Goal: Task Accomplishment & Management: Complete application form

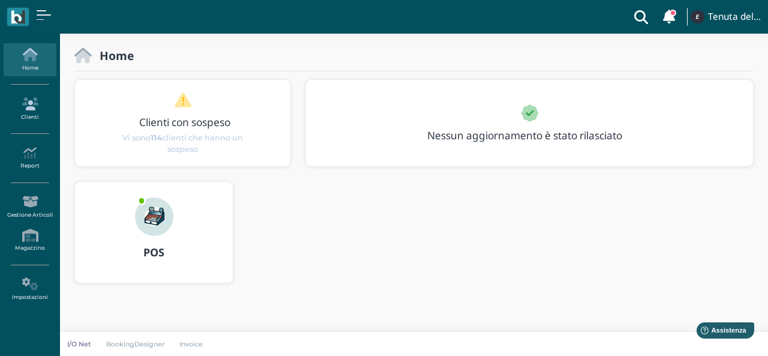
click at [32, 101] on icon at bounding box center [30, 103] width 52 height 13
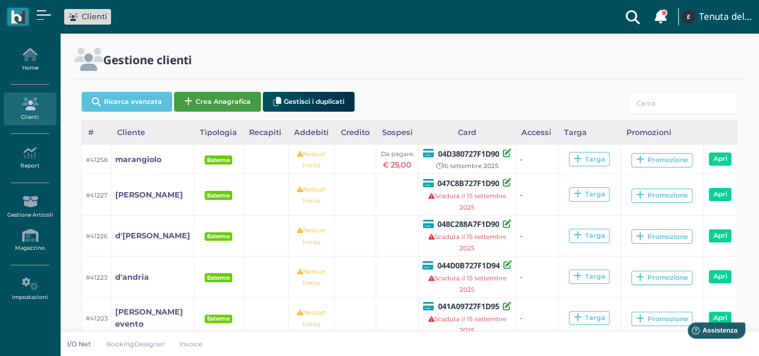
click at [245, 106] on button "Crea Anagrafica" at bounding box center [217, 102] width 87 height 20
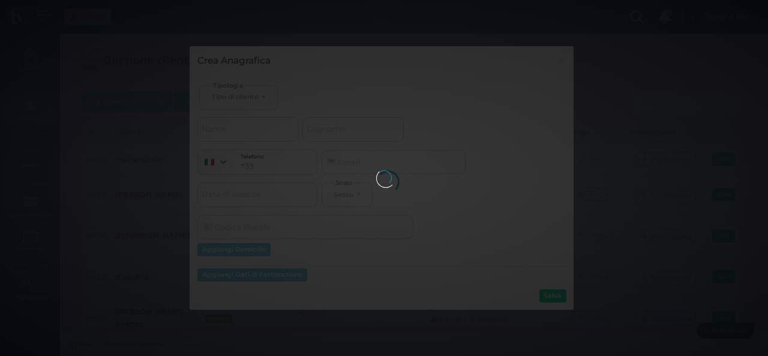
select select
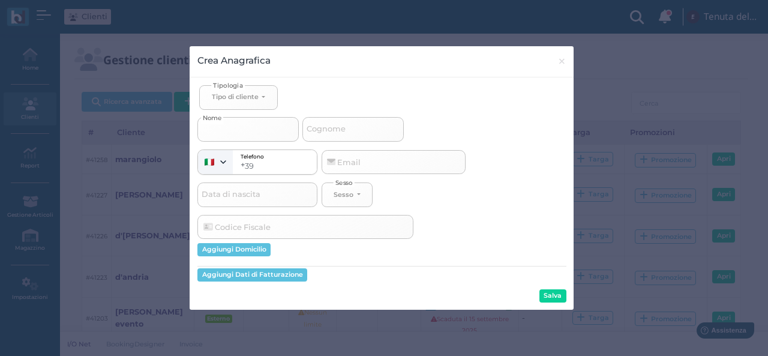
click at [251, 129] on input "Nome" at bounding box center [248, 129] width 101 height 24
select select
type input "a"
select select
type input "ao"
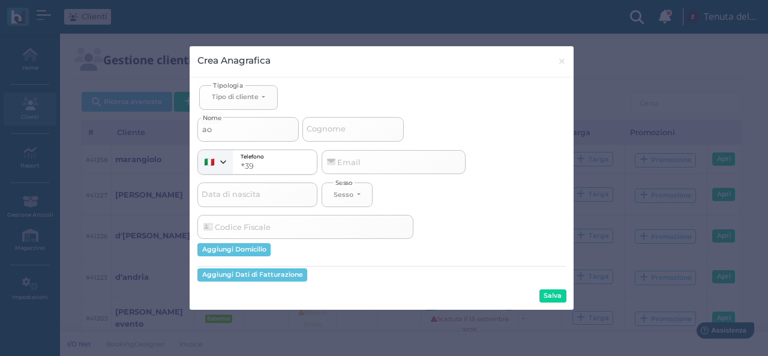
select select
type input "aol"
select select
type input "aole"
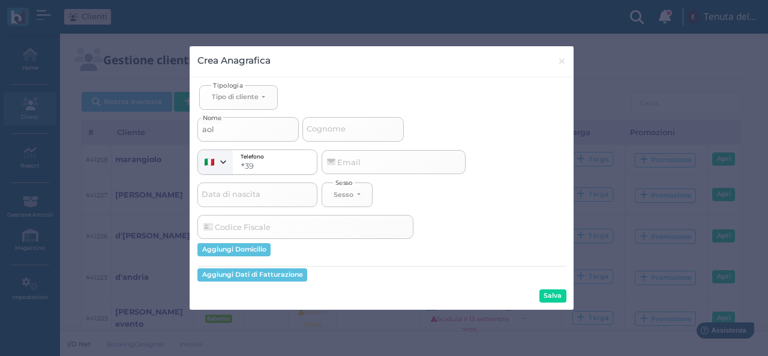
select select
type input "aol"
select select
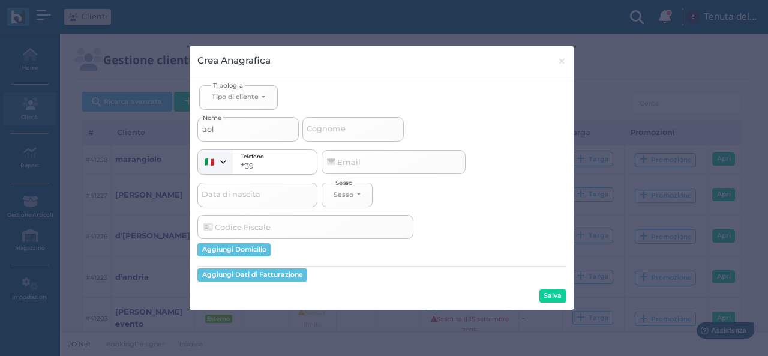
type input "ao"
select select
type input "aol"
select select
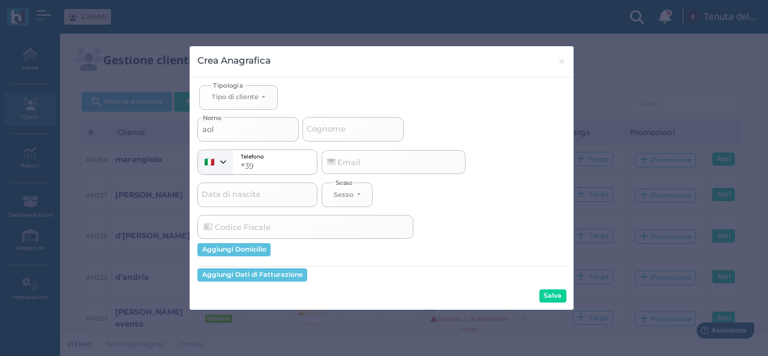
select select
type input "ao"
select select
type input "a"
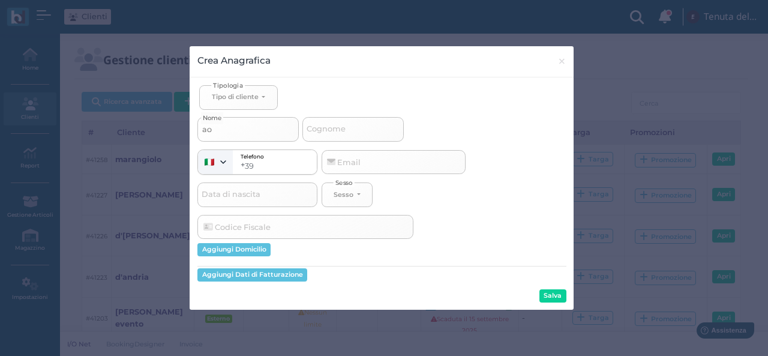
select select
type input "al"
select select
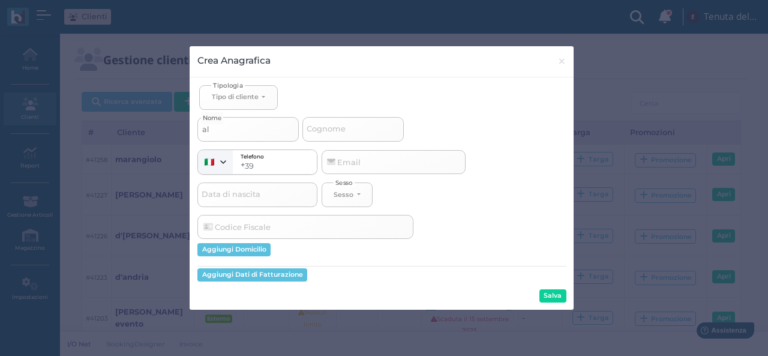
type input "ale"
select select
type input "[PERSON_NAME]"
select select
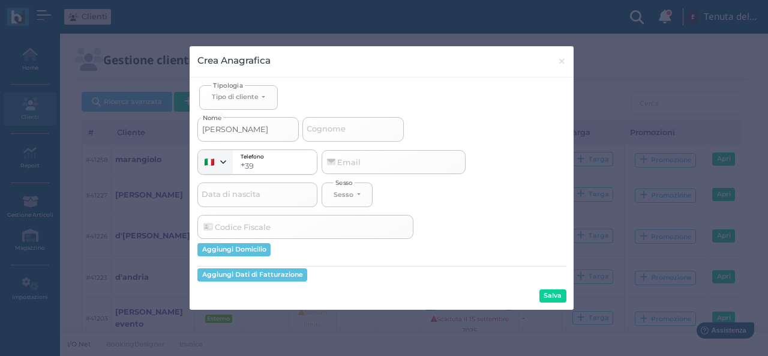
select select
type input "alexa"
select select
type input "alexan"
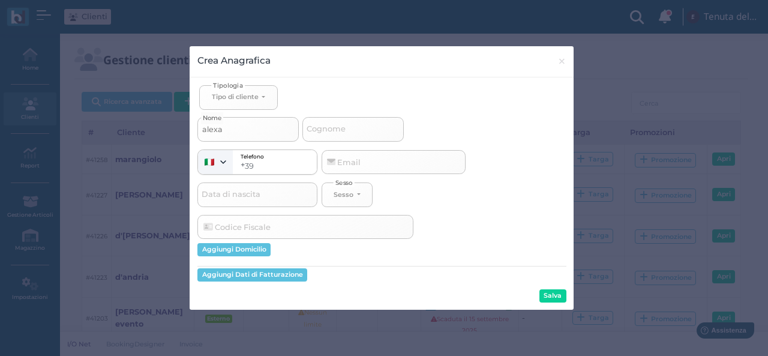
select select
type input "alexand"
select select
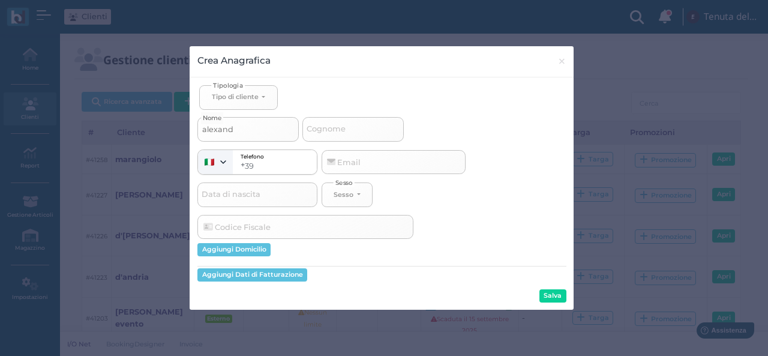
type input "[PERSON_NAME]"
select select
type input "[PERSON_NAME]"
select select
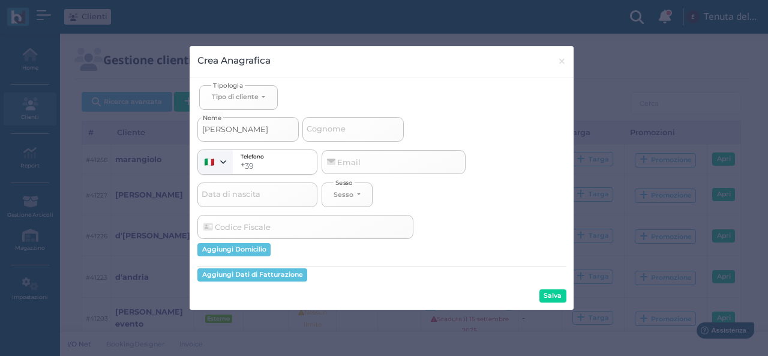
type input "[PERSON_NAME]"
click at [240, 95] on div "Tipo di cliente" at bounding box center [235, 96] width 47 height 8
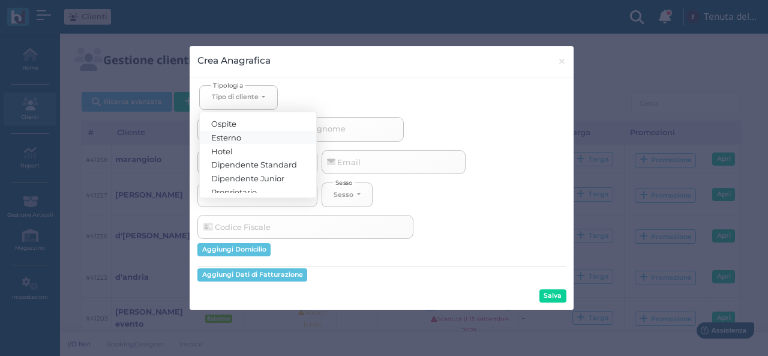
click at [240, 134] on span "Esterno" at bounding box center [227, 137] width 30 height 10
select select "[object Object]"
select select
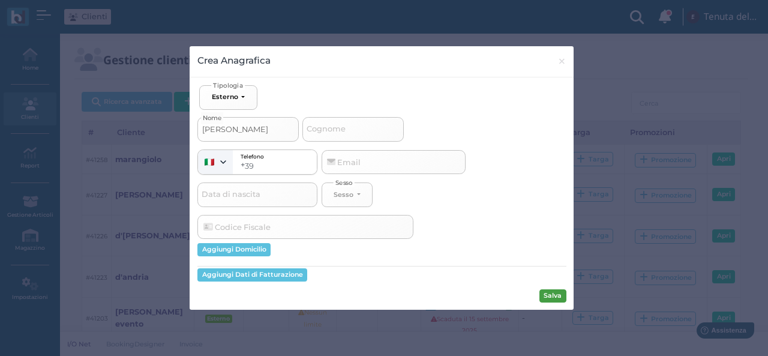
click at [555, 297] on button "Salva" at bounding box center [553, 295] width 27 height 13
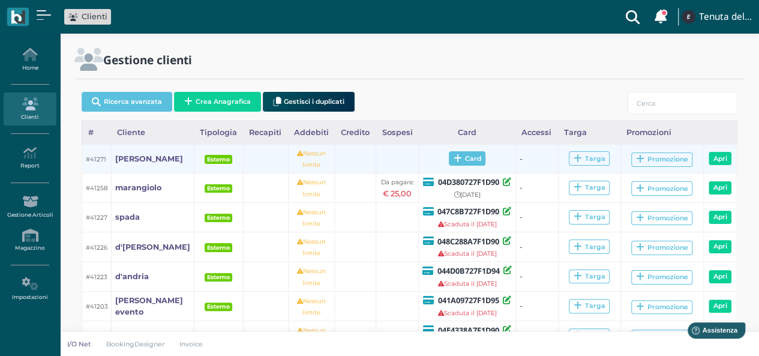
click at [465, 160] on span "Card" at bounding box center [467, 158] width 37 height 14
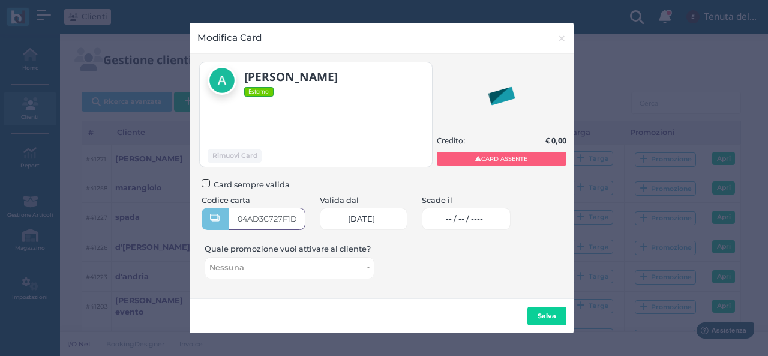
type input "04AD3C727F1D94"
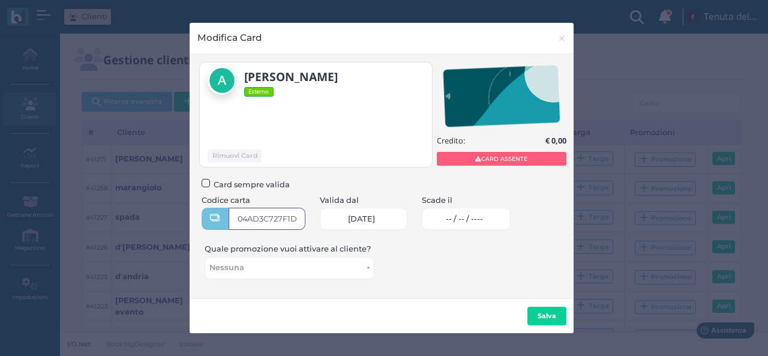
scroll to position [0, 11]
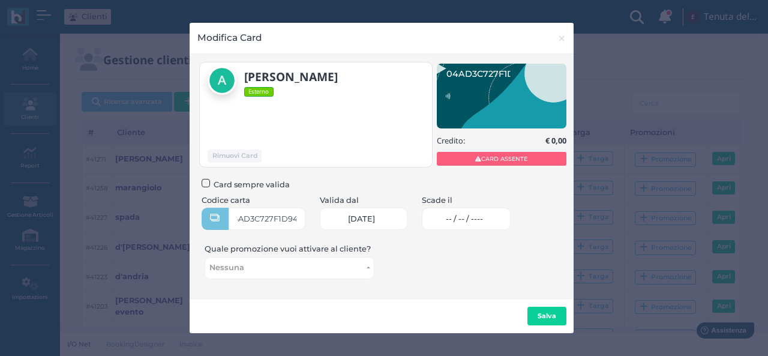
click at [474, 220] on span "-- / -- / ----" at bounding box center [464, 219] width 37 height 10
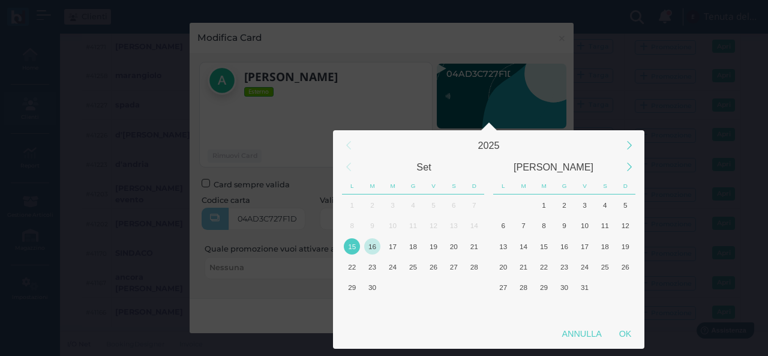
click at [381, 244] on div "16" at bounding box center [373, 246] width 20 height 20
click at [377, 249] on div "16" at bounding box center [372, 246] width 16 height 16
click at [629, 338] on div "OK" at bounding box center [626, 334] width 30 height 22
type input "16/09/2025"
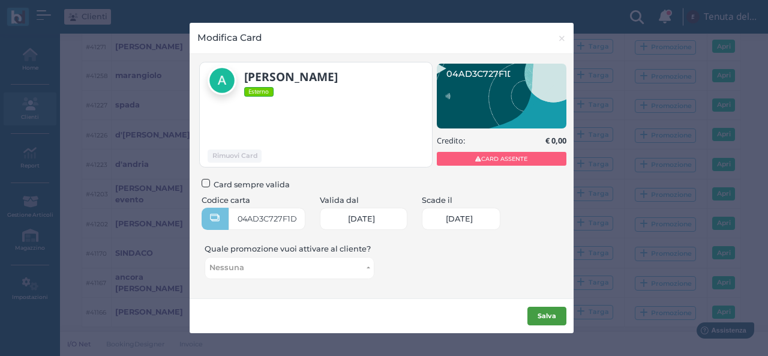
scroll to position [0, 50]
click at [542, 313] on b "Salva" at bounding box center [547, 316] width 19 height 8
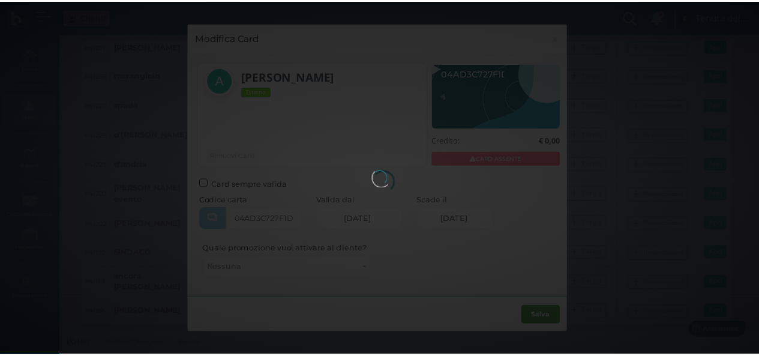
scroll to position [0, 0]
